Goal: Transaction & Acquisition: Book appointment/travel/reservation

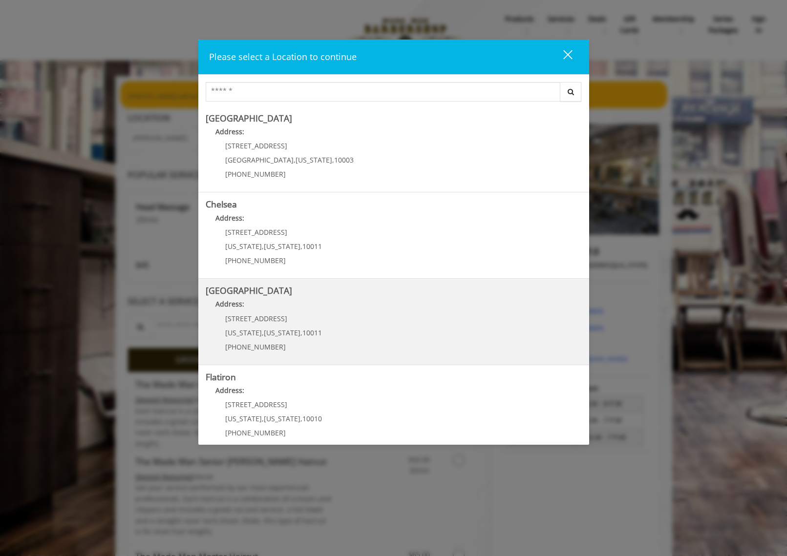
click at [267, 312] on Street "Address:" at bounding box center [394, 307] width 376 height 16
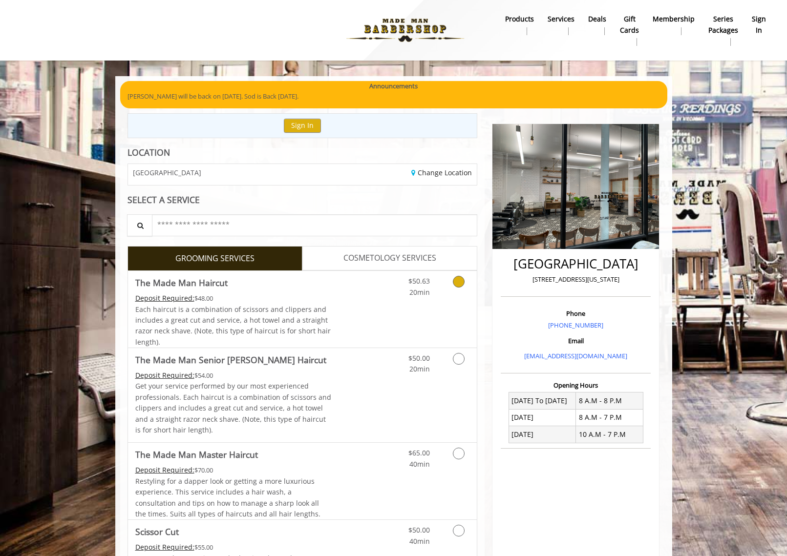
scroll to position [49, 0]
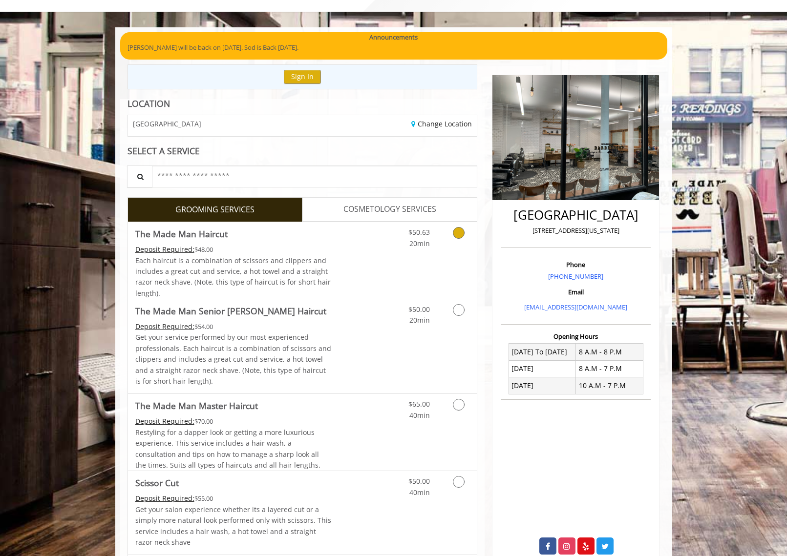
click at [453, 233] on icon "Grooming services" at bounding box center [459, 233] width 12 height 12
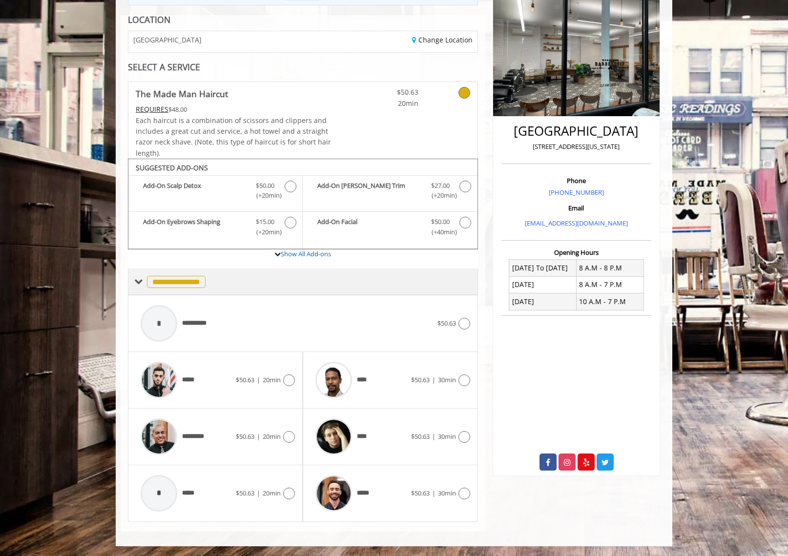
scroll to position [0, 0]
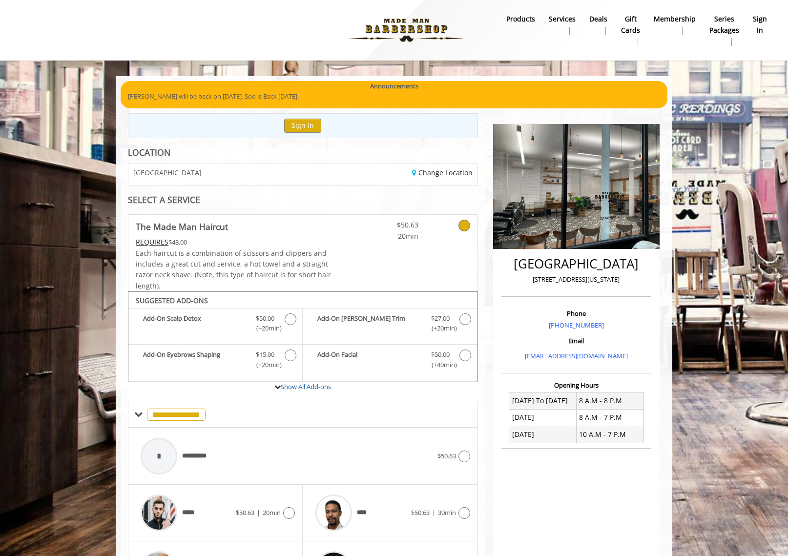
click at [252, 99] on p "[PERSON_NAME] will be back on [DATE]. Sod is Back [DATE]." at bounding box center [394, 96] width 532 height 10
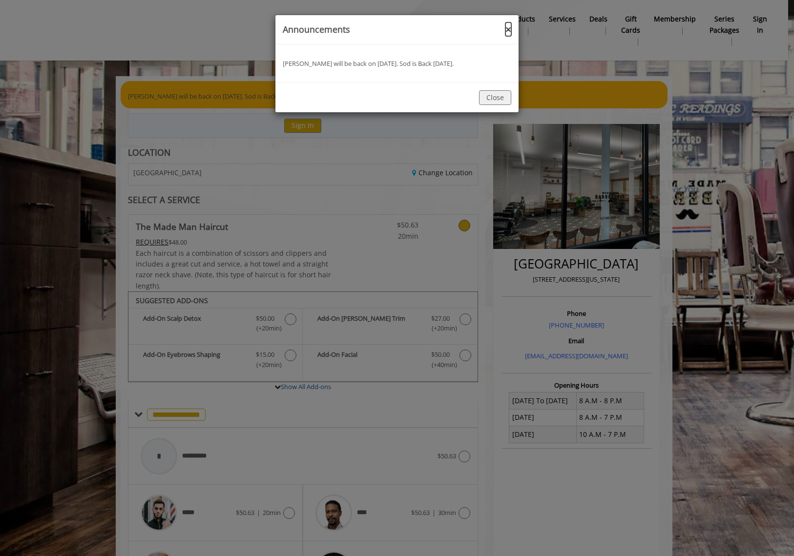
click at [505, 32] on button "×" at bounding box center [508, 29] width 6 height 10
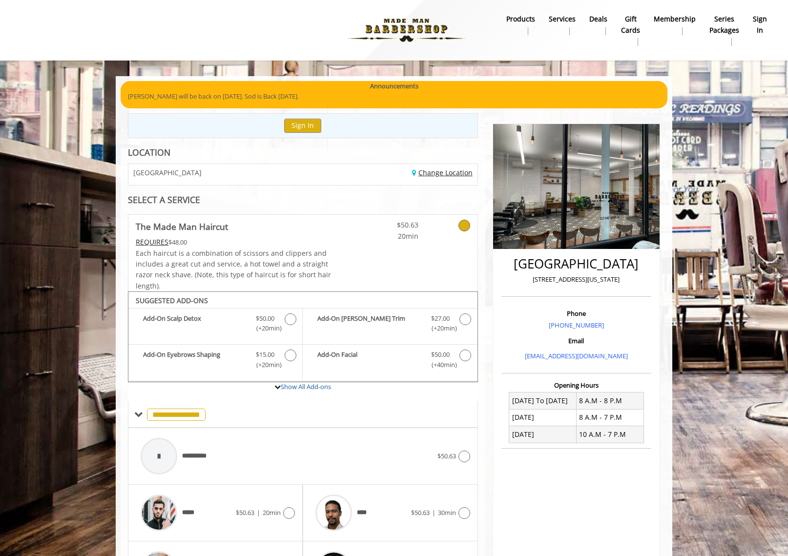
click at [440, 176] on link "Change Location" at bounding box center [442, 172] width 61 height 9
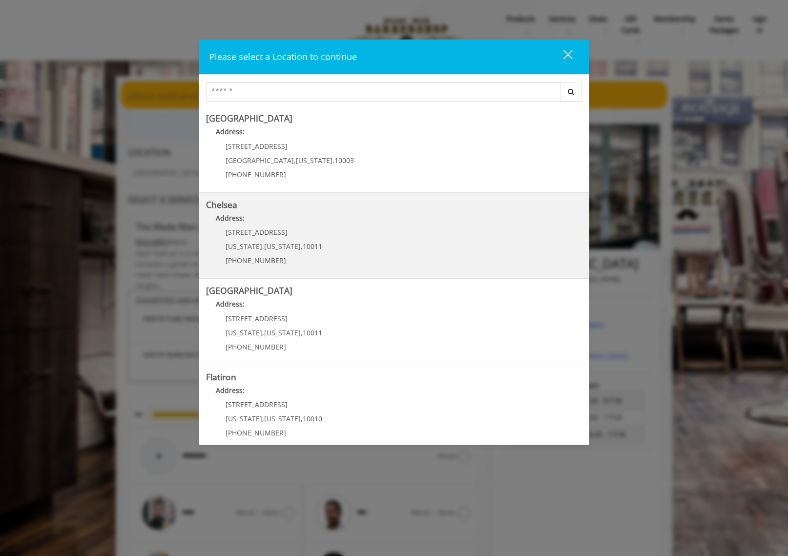
click at [264, 243] on span "[US_STATE]" at bounding box center [282, 246] width 37 height 9
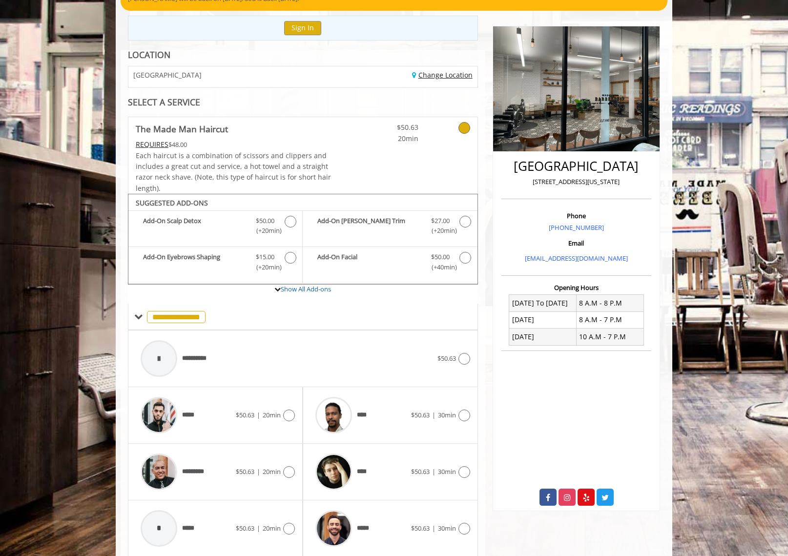
scroll to position [133, 0]
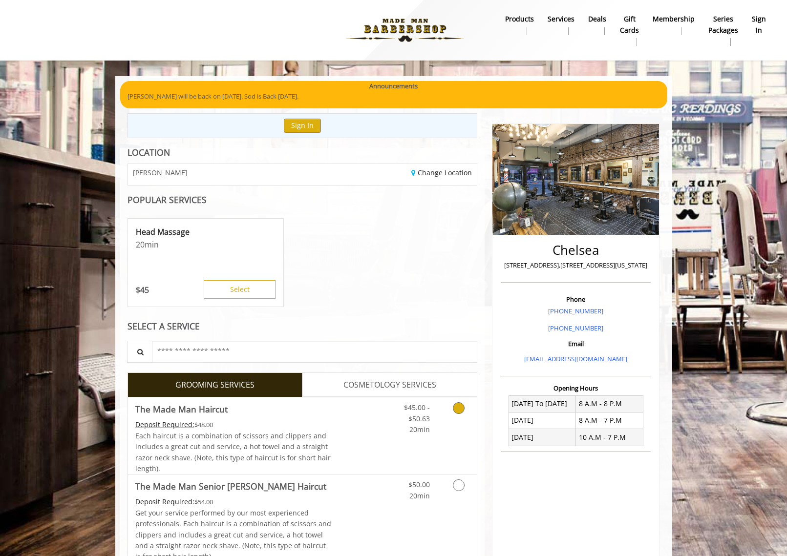
click at [458, 414] on icon "Grooming services" at bounding box center [459, 408] width 12 height 12
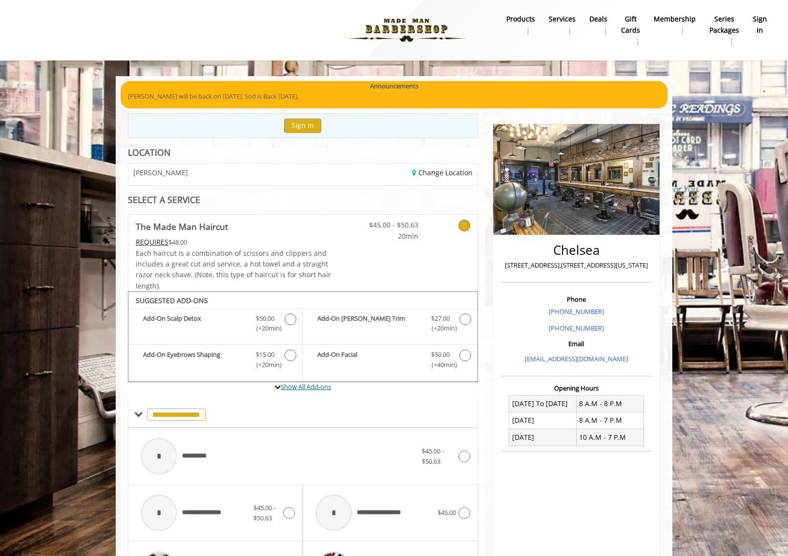
click at [296, 385] on link "Show All Add-ons" at bounding box center [306, 386] width 50 height 9
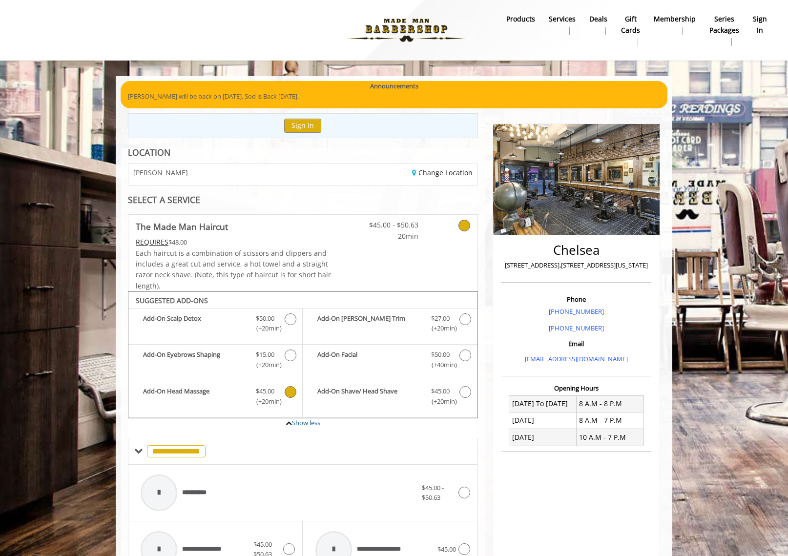
click at [276, 394] on span "$45.00" at bounding box center [265, 391] width 29 height 10
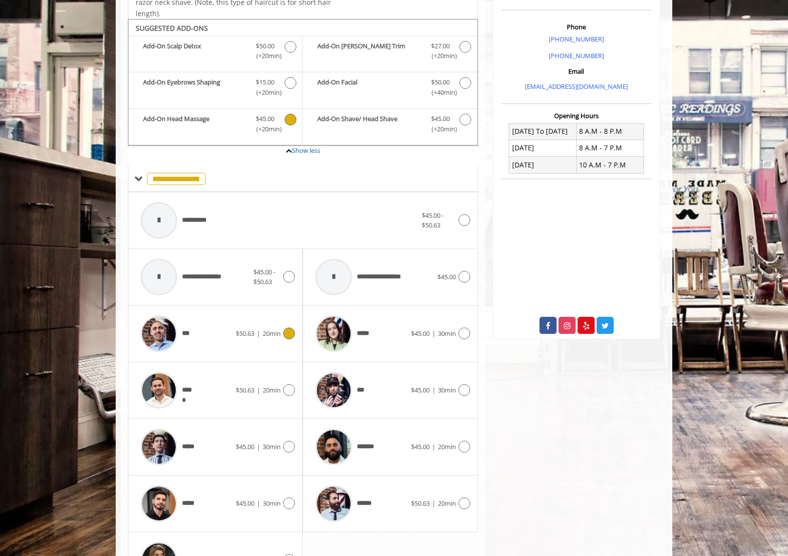
scroll to position [292, 0]
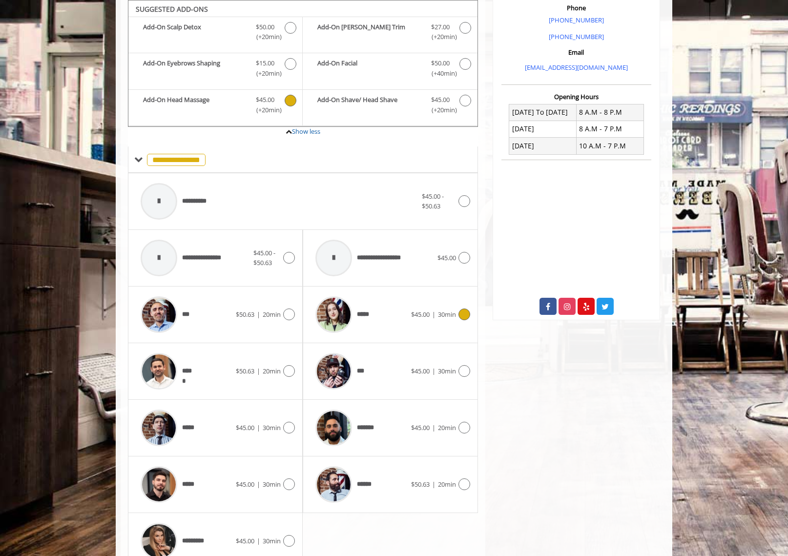
click at [460, 317] on icon at bounding box center [464, 315] width 12 height 12
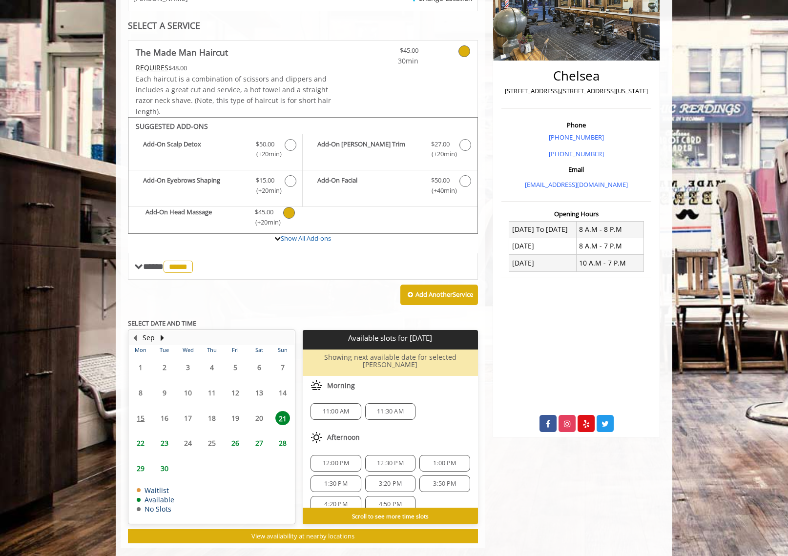
scroll to position [184, 0]
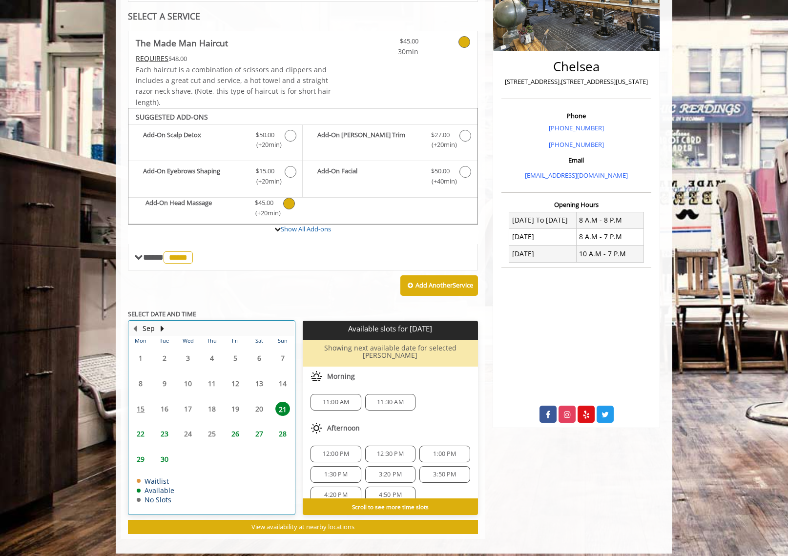
click at [139, 406] on table "Mon Tue Wed Thu Fri Sat Sun 1 2 3 4 5 6 7 8 9 10 11 12 13 14 15 16 17 18 19 20 …" at bounding box center [212, 425] width 166 height 179
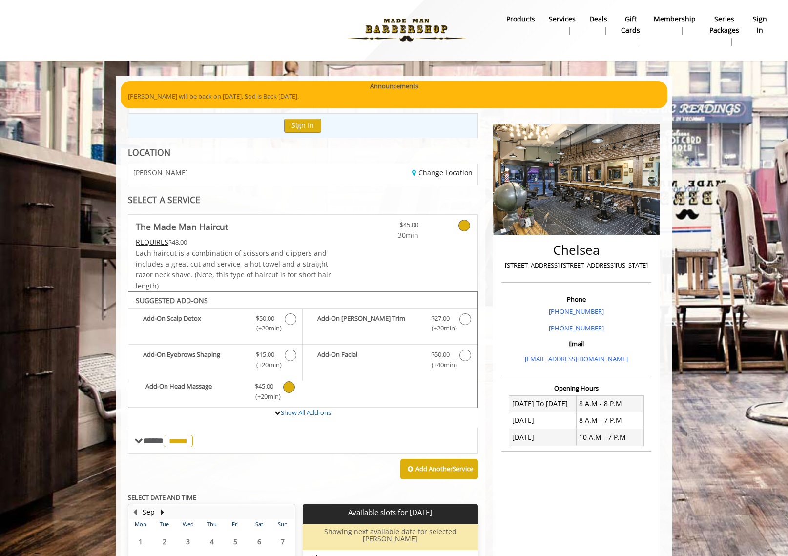
click at [439, 170] on link "Change Location" at bounding box center [442, 172] width 61 height 9
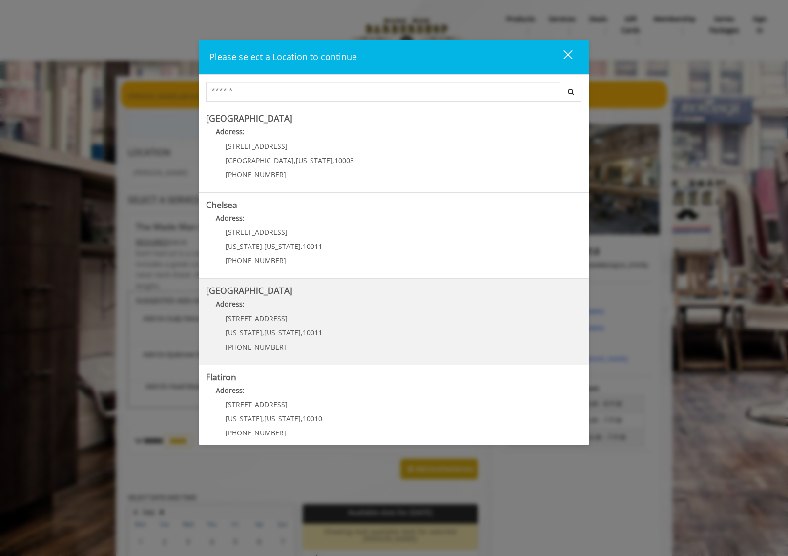
click at [236, 327] on div "267 W 15th St New York , New York , 10011 (646) 850-0041" at bounding box center [266, 336] width 121 height 42
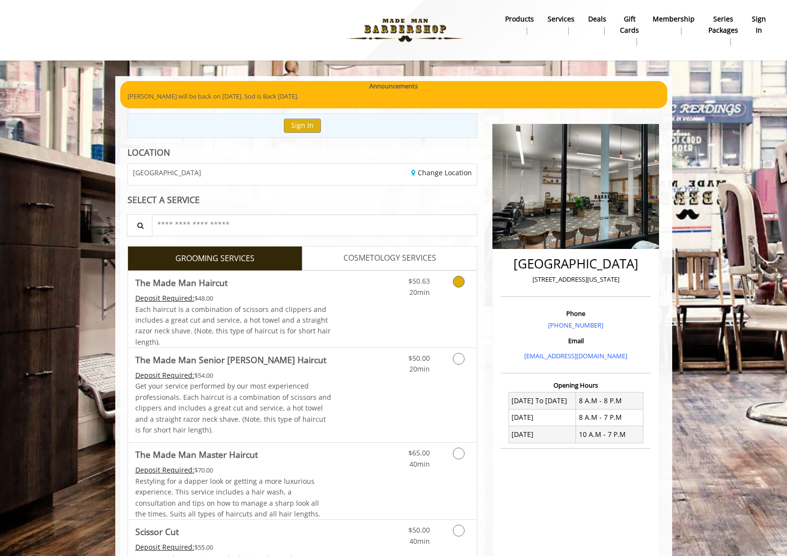
click at [458, 279] on icon "Grooming services" at bounding box center [459, 282] width 12 height 12
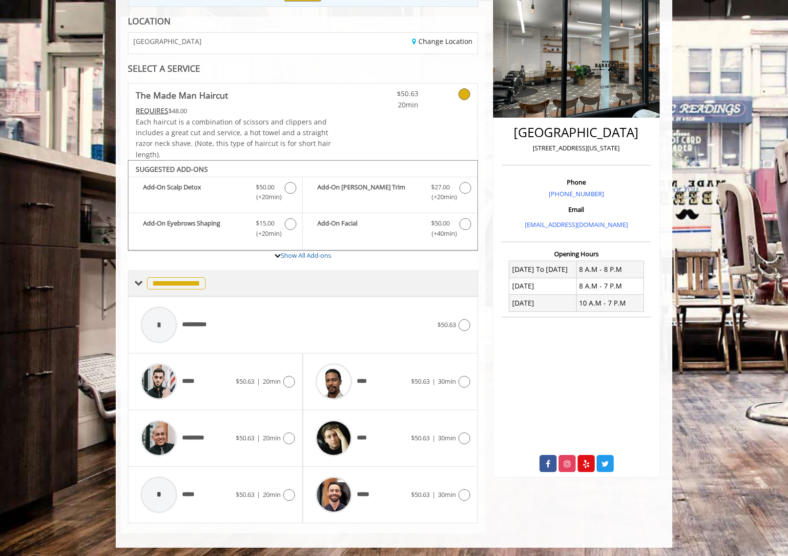
scroll to position [133, 0]
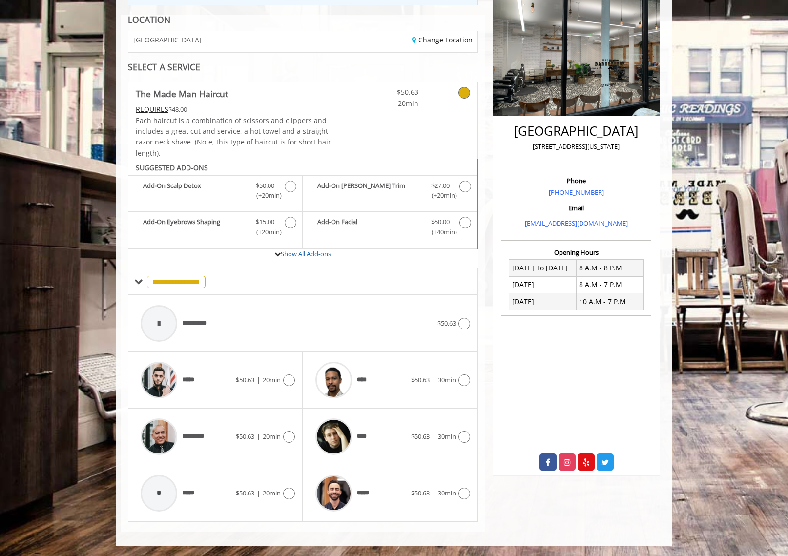
click at [306, 255] on link "Show All Add-ons" at bounding box center [306, 254] width 50 height 9
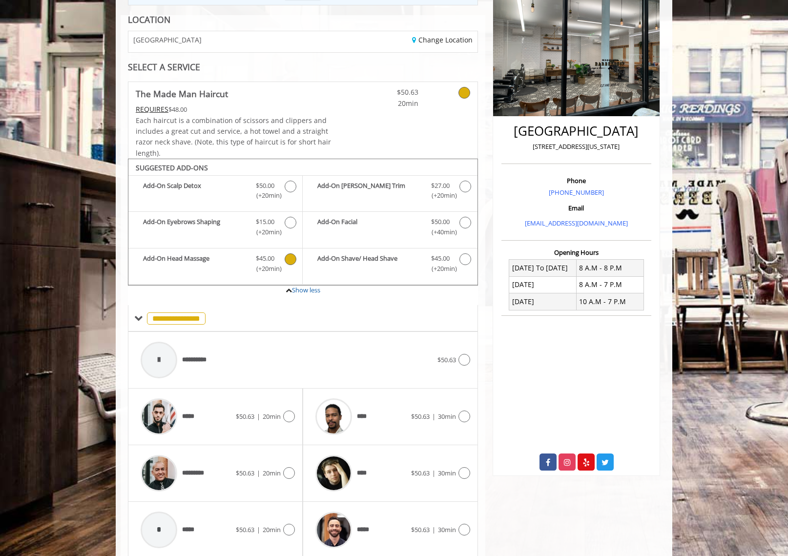
click at [293, 261] on icon "The Made Man Haircut Add-onS" at bounding box center [291, 259] width 12 height 12
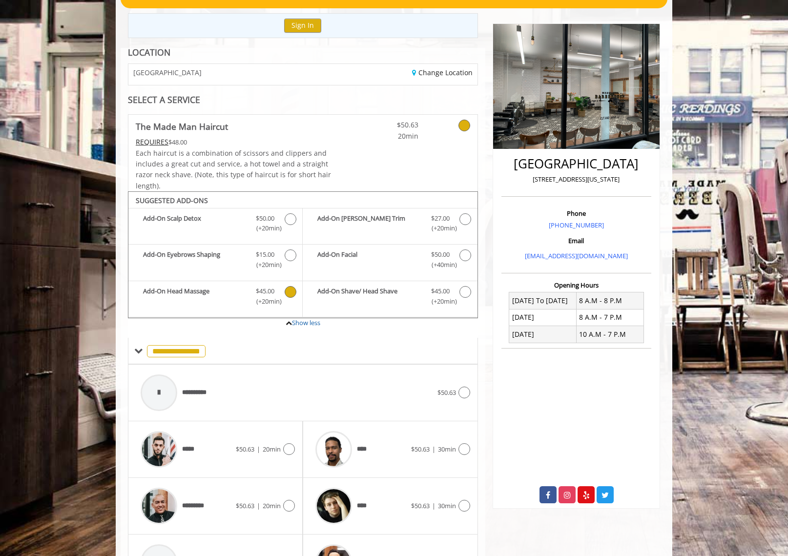
scroll to position [169, 0]
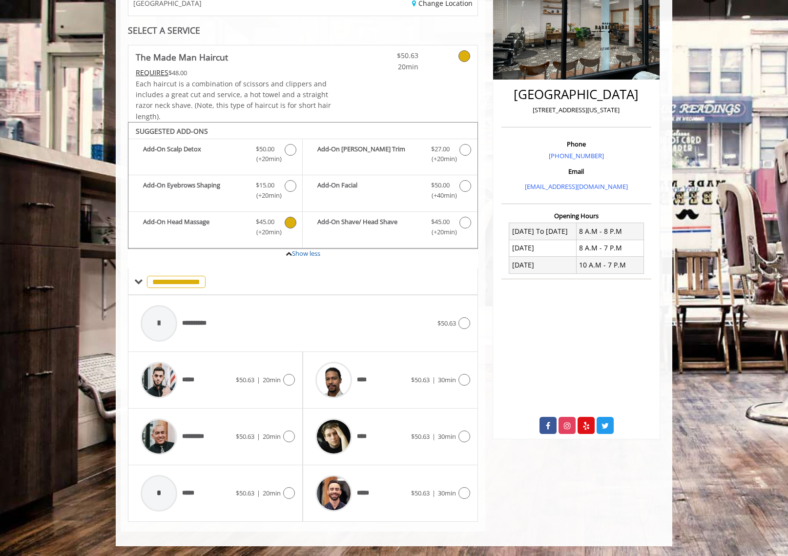
click at [289, 228] on icon "The Made Man Haircut Add-onS" at bounding box center [291, 223] width 12 height 12
click at [457, 322] on div at bounding box center [463, 323] width 14 height 12
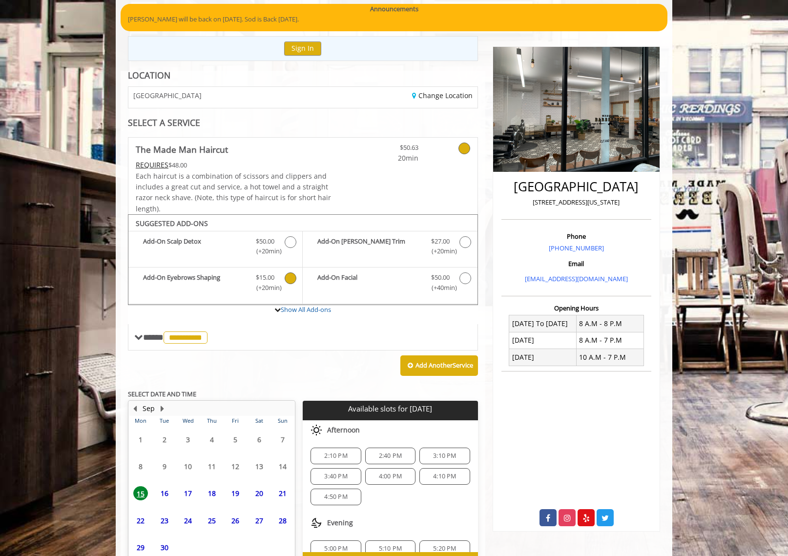
scroll to position [137, 0]
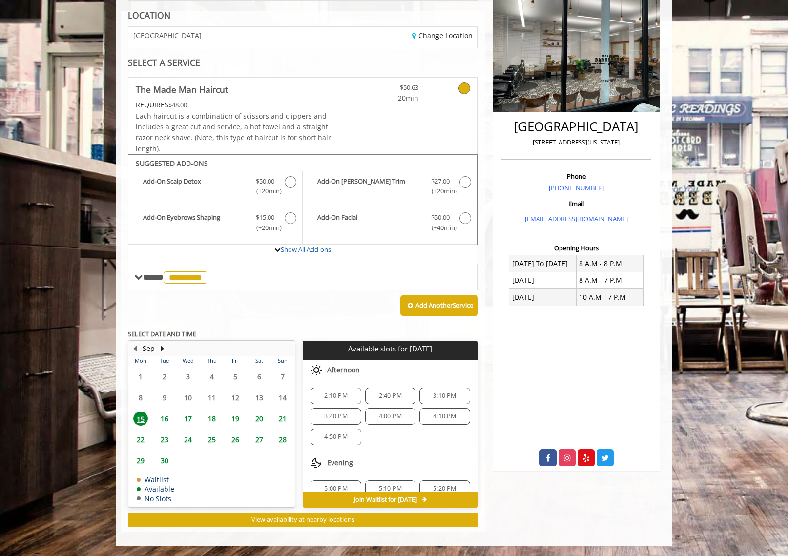
click at [433, 396] on span "3:10 PM" at bounding box center [444, 396] width 23 height 8
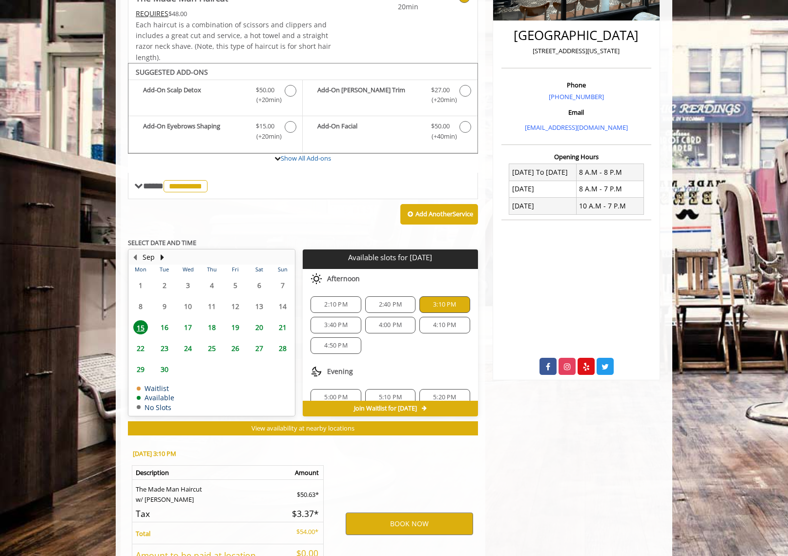
scroll to position [314, 0]
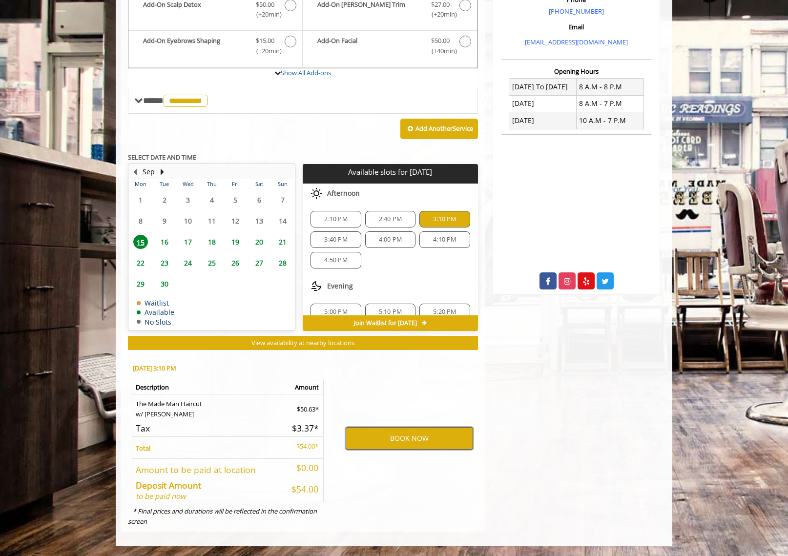
click at [373, 440] on button "BOOK NOW" at bounding box center [409, 438] width 127 height 22
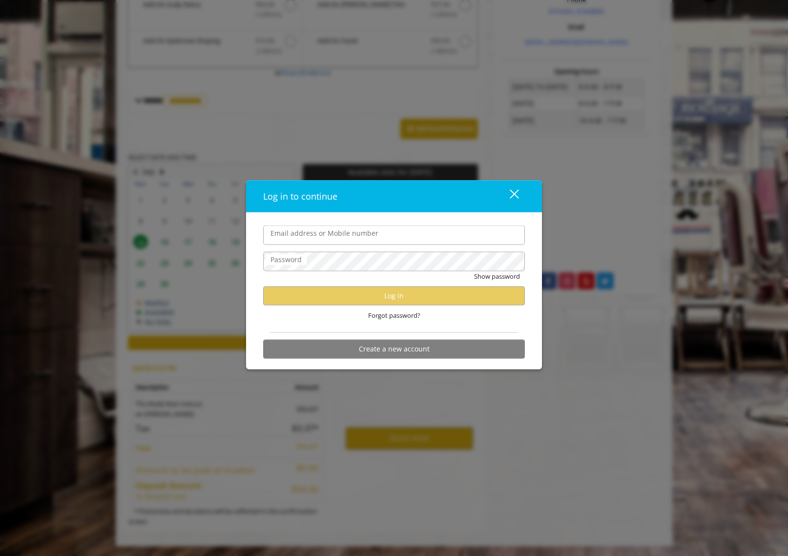
click at [322, 235] on input "Email address or Mobile number" at bounding box center [394, 236] width 262 height 20
type input "**********"
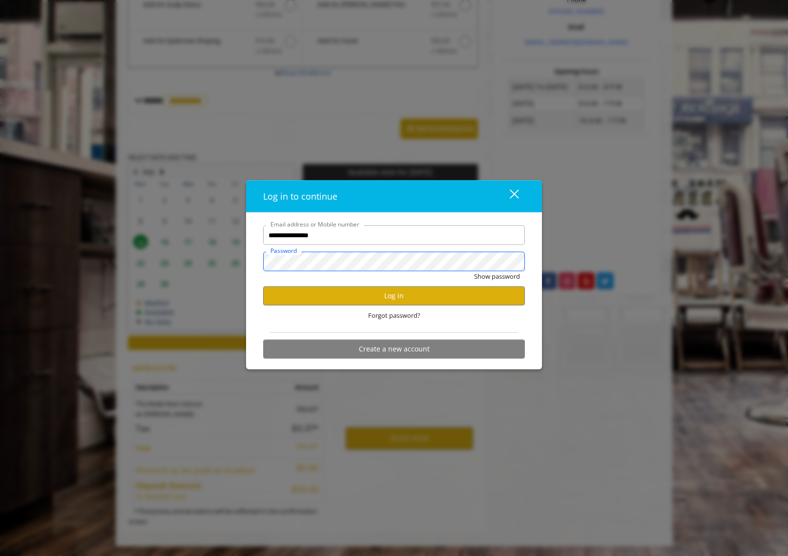
click at [474, 271] on button "Show password" at bounding box center [497, 276] width 46 height 10
click at [484, 274] on button "Hide password" at bounding box center [498, 276] width 43 height 10
click at [408, 293] on button "Log in" at bounding box center [394, 295] width 262 height 19
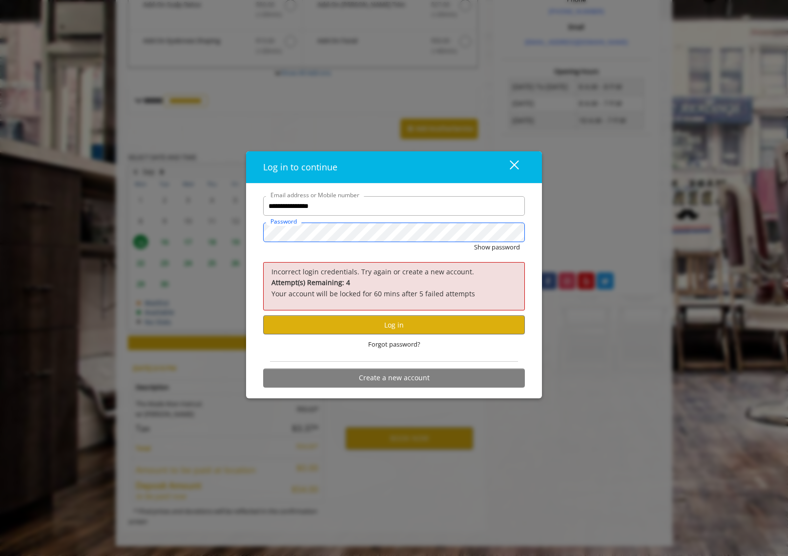
click at [211, 230] on div "**********" at bounding box center [394, 278] width 788 height 556
click at [474, 242] on button "Show password" at bounding box center [497, 247] width 46 height 10
click at [391, 327] on button "Log in" at bounding box center [394, 324] width 262 height 19
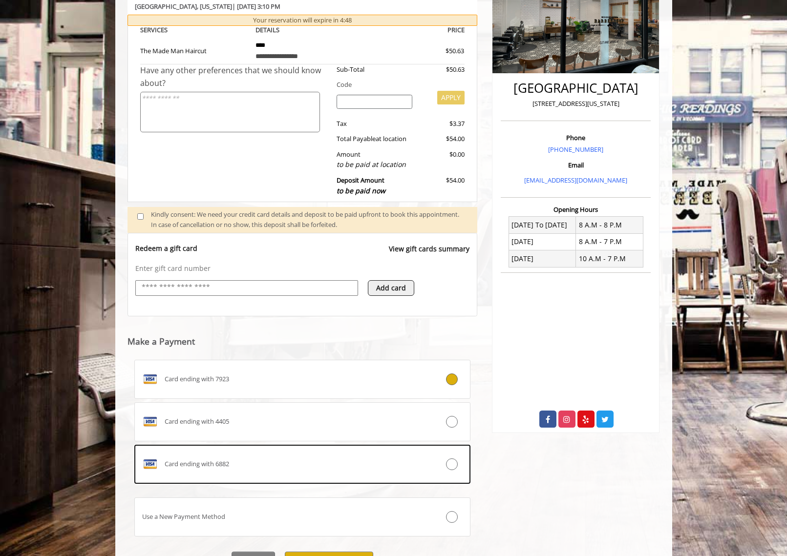
scroll to position [228, 0]
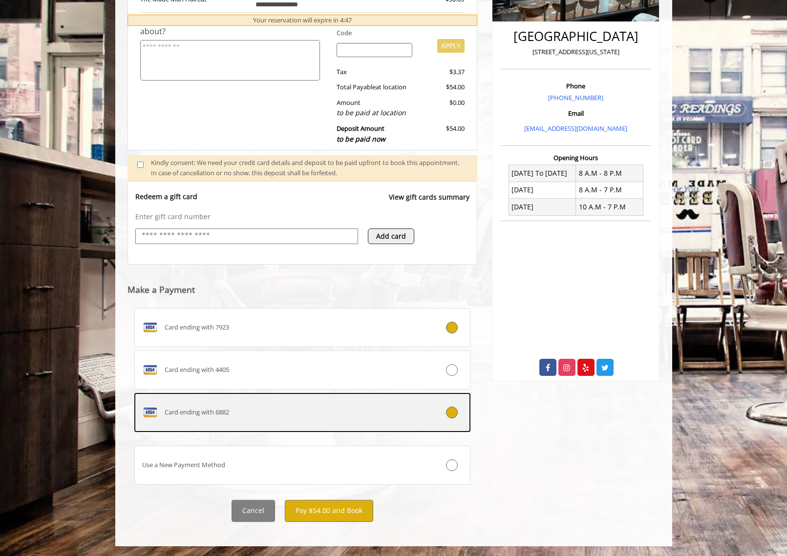
click at [446, 414] on icon at bounding box center [452, 413] width 12 height 12
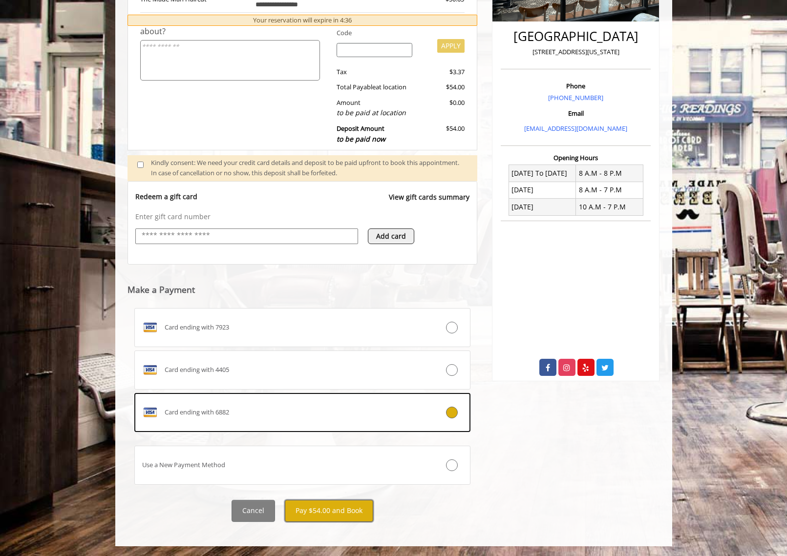
click at [316, 508] on button "Pay $54.00 and Book" at bounding box center [329, 511] width 88 height 22
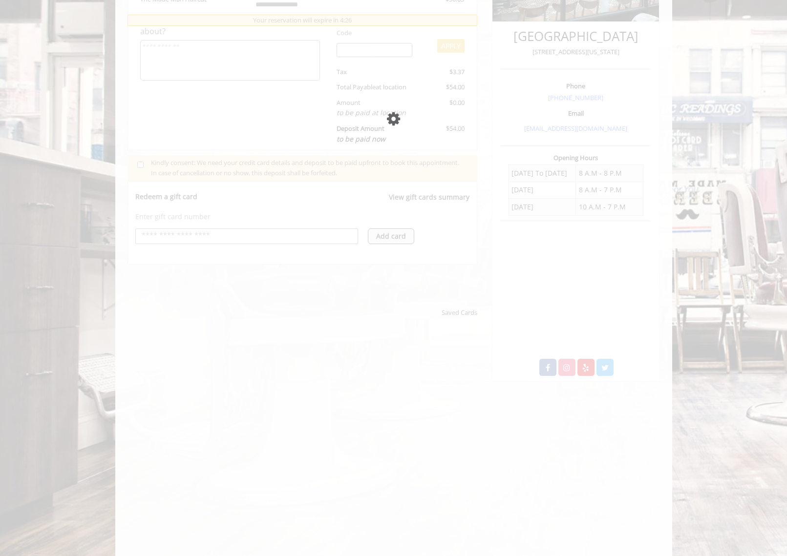
scroll to position [0, 0]
